Goal: Transaction & Acquisition: Purchase product/service

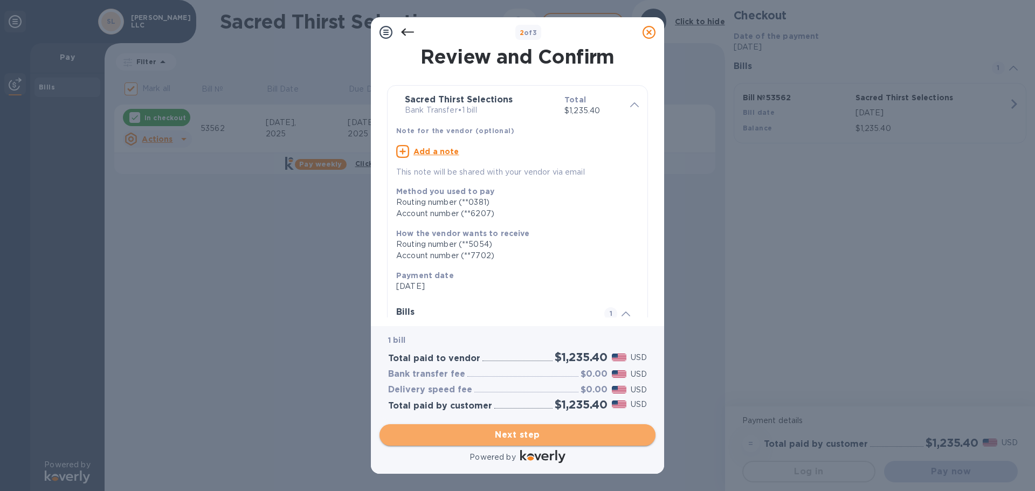
click at [516, 438] on span "Next step" at bounding box center [517, 434] width 259 height 13
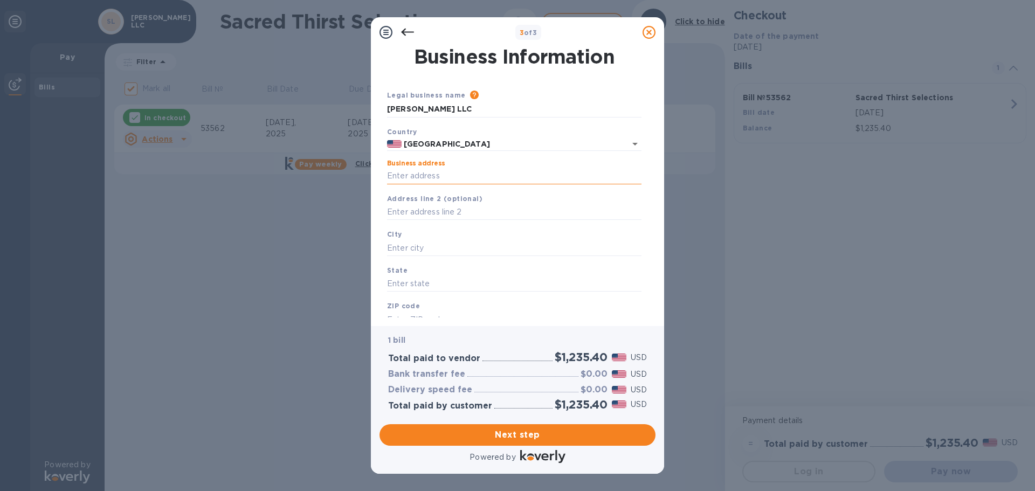
click at [438, 175] on input "Business address" at bounding box center [514, 176] width 254 height 16
type input "[STREET_ADDRESS][PERSON_NAME]"
click at [472, 214] on input "text" at bounding box center [514, 212] width 254 height 16
type input "Torrance"
type input "CA"
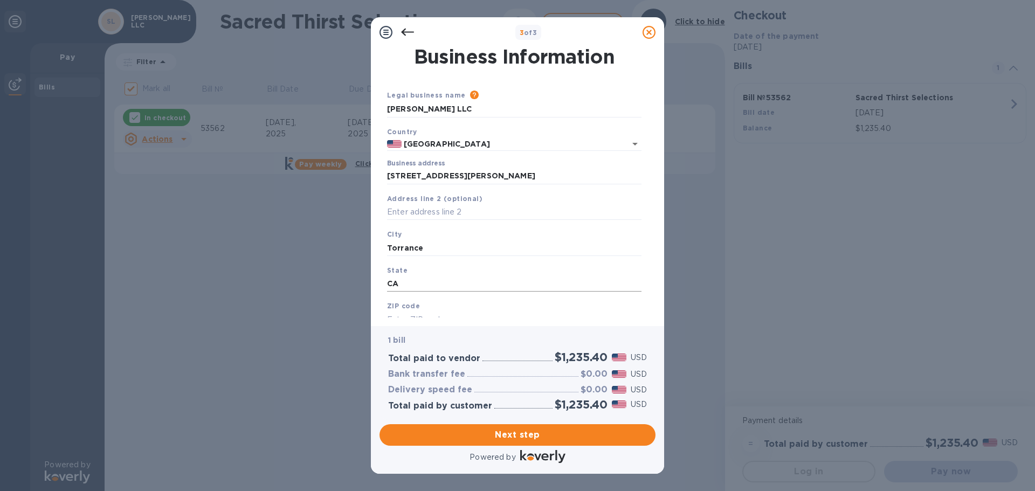
type input "90501"
type input "Suite 220"
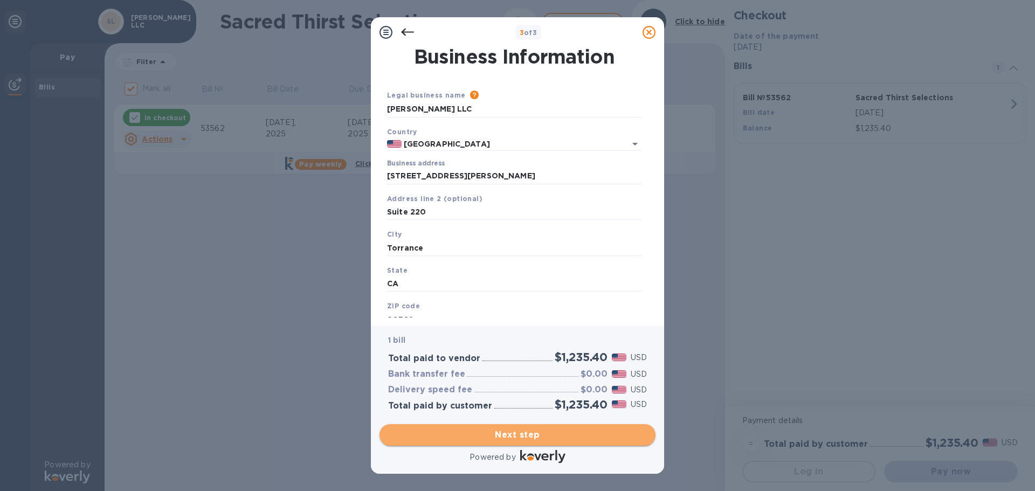
click at [509, 436] on span "Next step" at bounding box center [517, 434] width 259 height 13
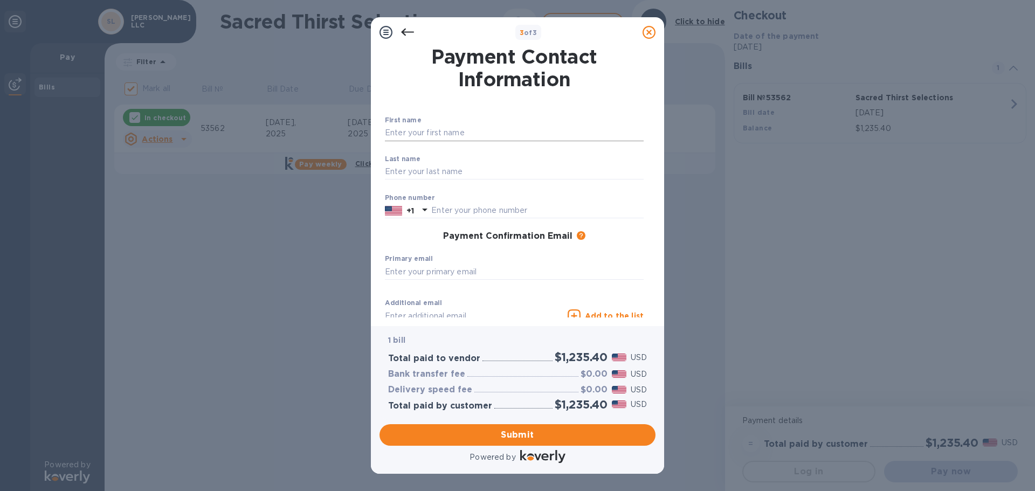
click at [487, 134] on input "text" at bounding box center [514, 133] width 259 height 16
type input "[PERSON_NAME]"
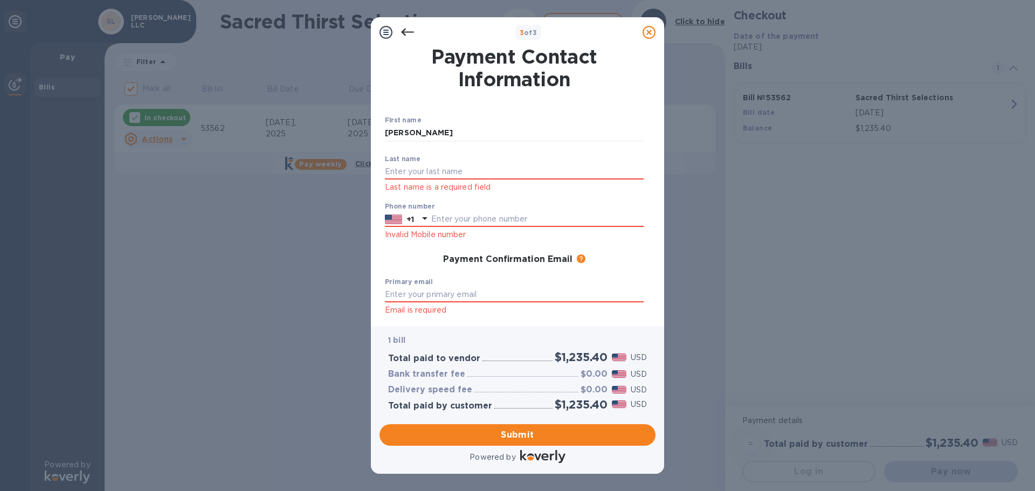
click at [397, 236] on div "First name [PERSON_NAME] ​ Last name Last name is a required field Phone number…" at bounding box center [513, 252] width 267 height 281
click at [431, 169] on input "text" at bounding box center [514, 172] width 259 height 16
type input "Roses"
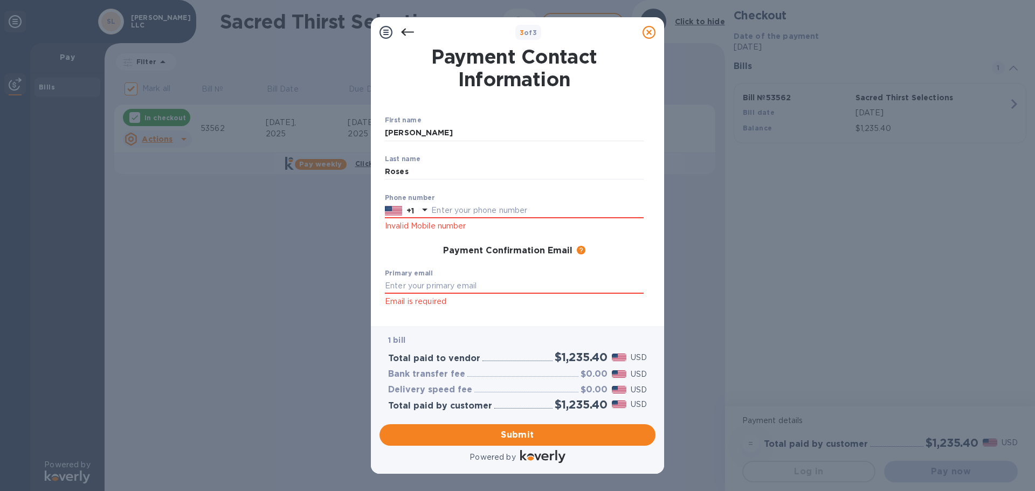
click at [394, 259] on div "Payment Confirmation Email The added email addresses will be used to send the p…" at bounding box center [513, 250] width 267 height 19
click at [454, 210] on input "text" at bounding box center [537, 211] width 212 height 16
type input "3103710001"
click at [392, 251] on div "Payment Confirmation Email The added email addresses will be used to send the p…" at bounding box center [514, 251] width 259 height 11
click at [462, 211] on input "3103710001" at bounding box center [537, 211] width 212 height 16
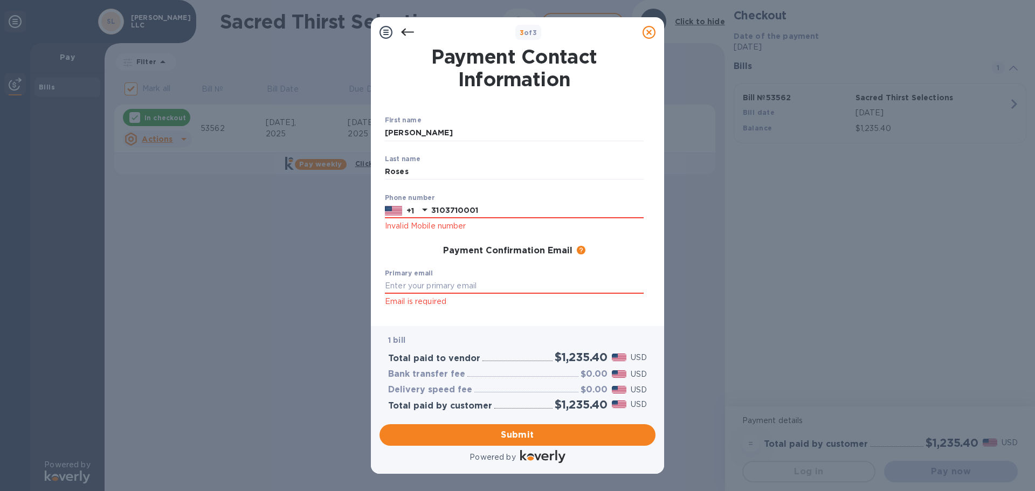
click at [405, 253] on div "Payment Confirmation Email The added email addresses will be used to send the p…" at bounding box center [514, 251] width 259 height 11
drag, startPoint x: 494, startPoint y: 205, endPoint x: 432, endPoint y: 207, distance: 62.6
click at [432, 207] on input "3103710001" at bounding box center [537, 211] width 212 height 16
click at [389, 238] on div "First name [PERSON_NAME] ​ Last name Roses ​ Phone number +1 Invalid Mobile num…" at bounding box center [513, 248] width 267 height 273
click at [431, 282] on input "text" at bounding box center [514, 286] width 259 height 16
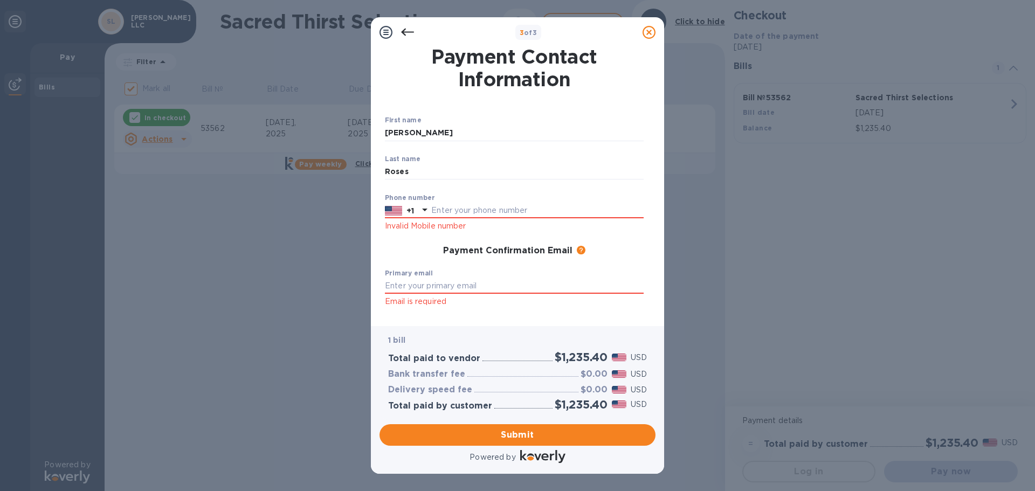
type input "3103710001"
type input "[PERSON_NAME][EMAIL_ADDRESS][DOMAIN_NAME]"
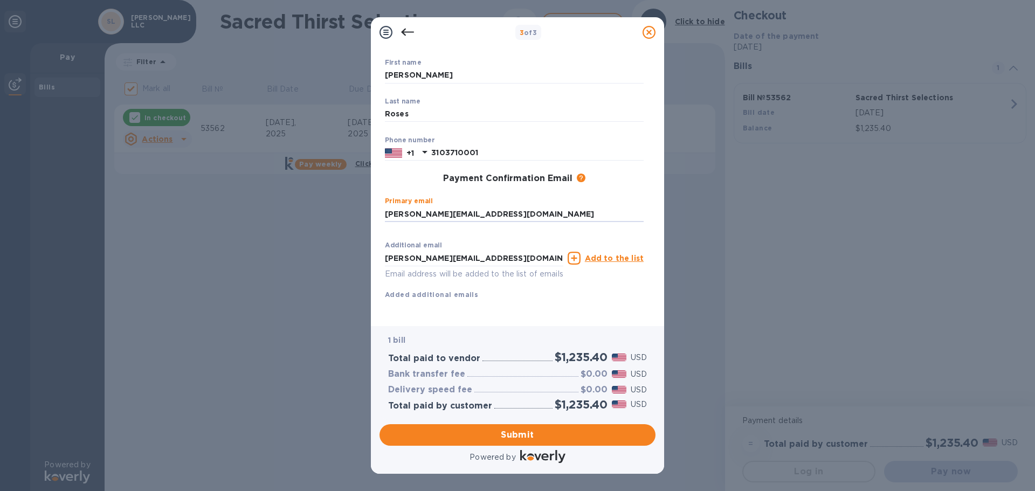
scroll to position [70, 0]
click at [523, 435] on span "Submit" at bounding box center [517, 434] width 259 height 13
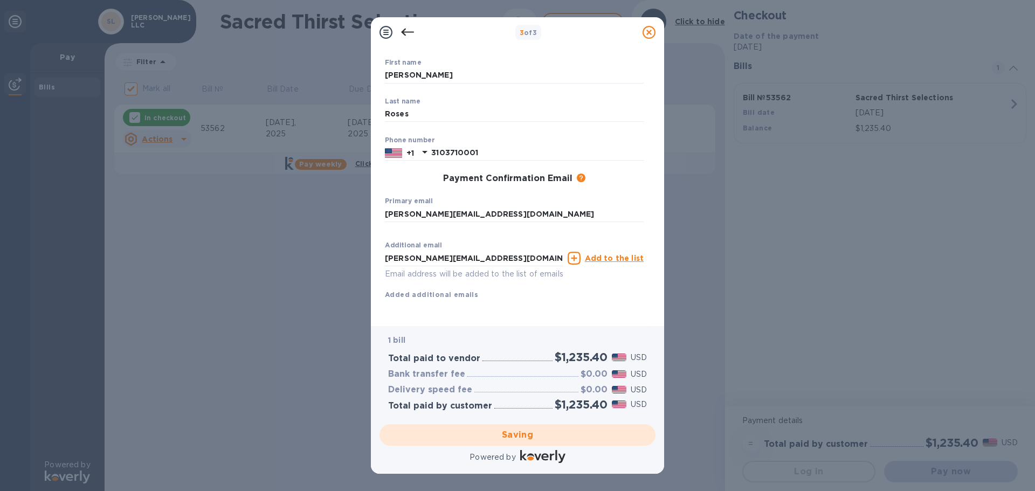
checkbox input "false"
